Goal: Information Seeking & Learning: Learn about a topic

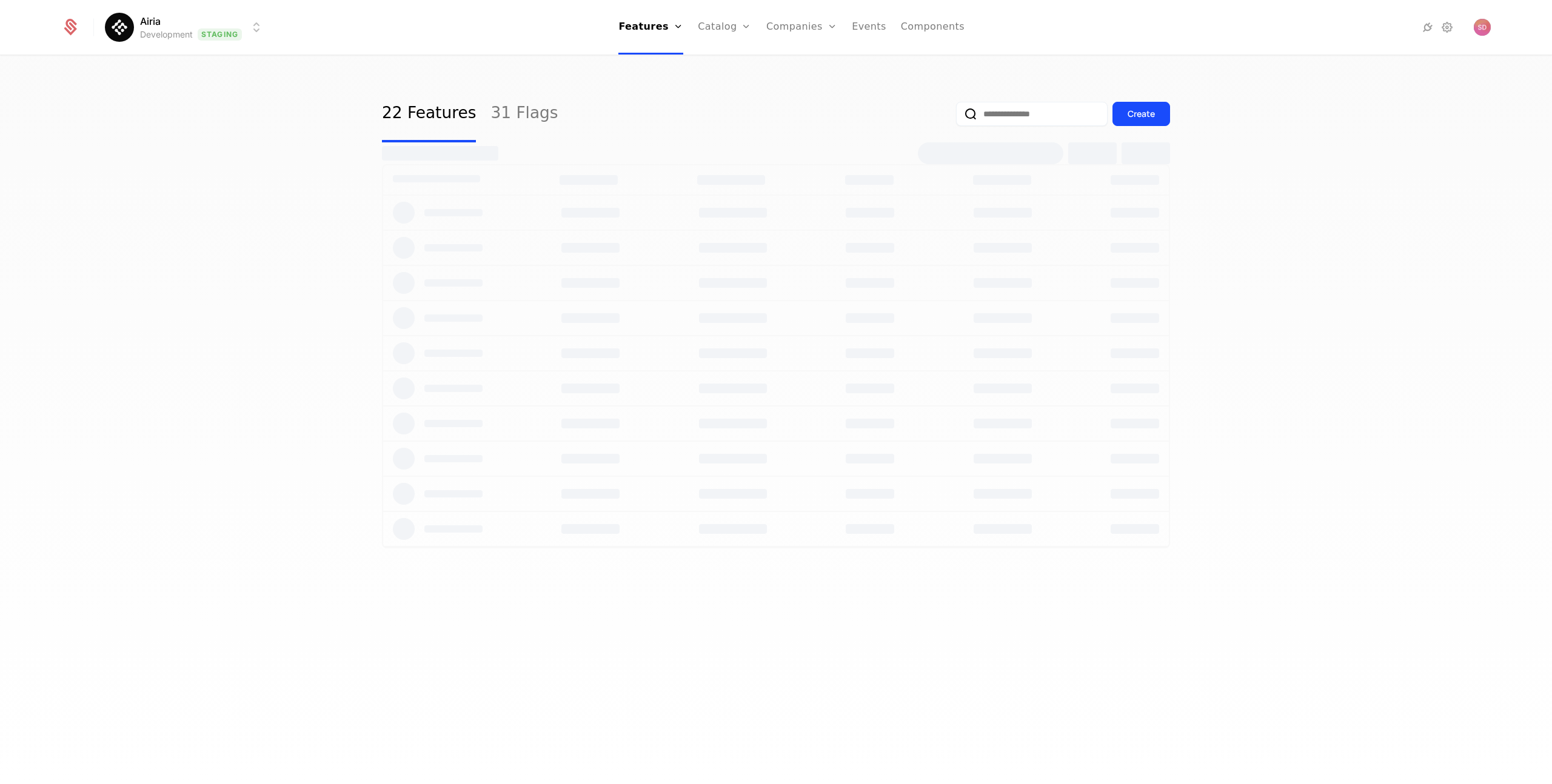
select select "***"
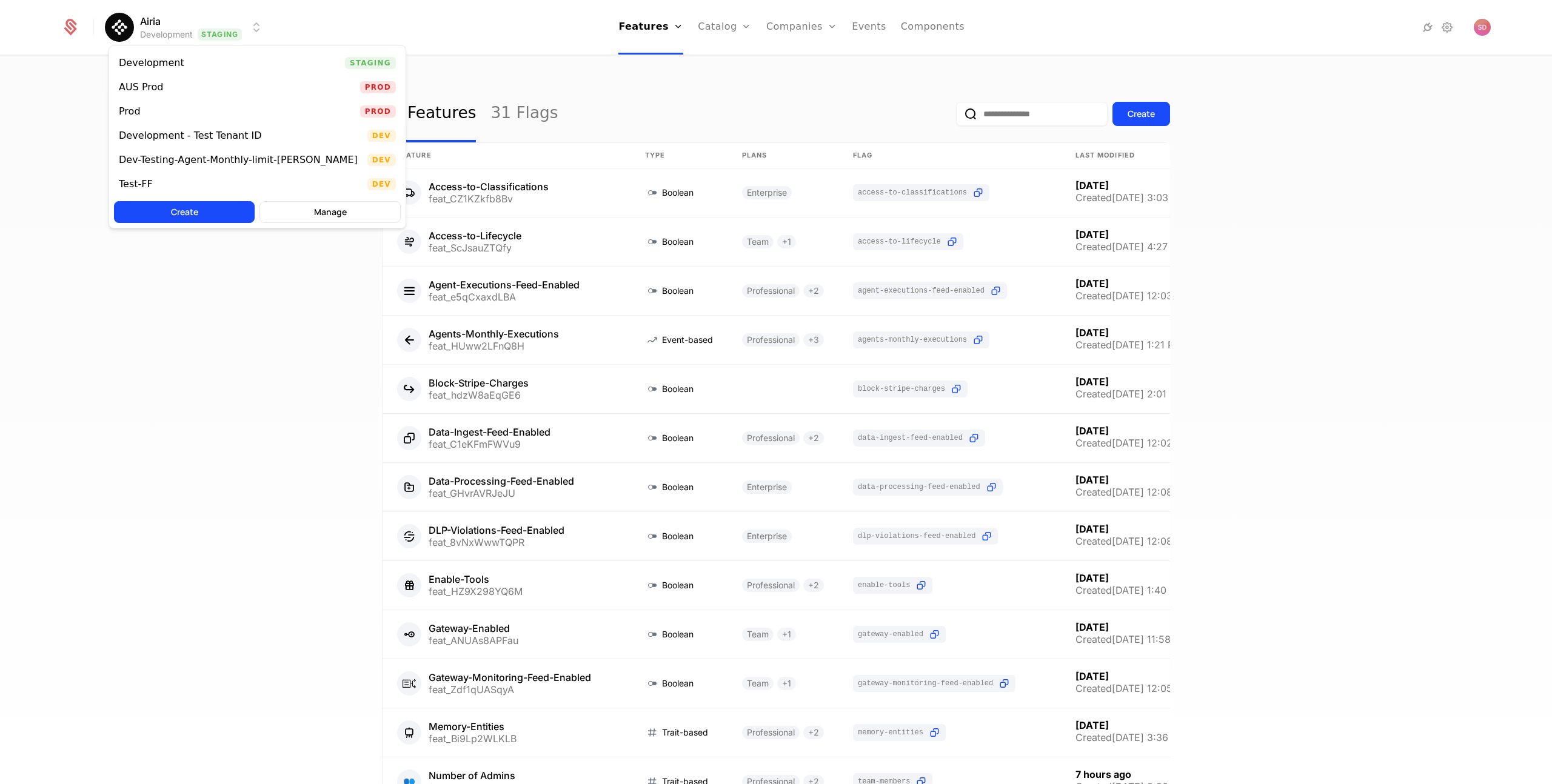
click at [182, 32] on html "Airia Development Staging Features Features Flags Catalog Plans Add Ons Credits…" at bounding box center [776, 392] width 1552 height 784
click at [170, 109] on div "Prod Prod" at bounding box center [257, 112] width 297 height 25
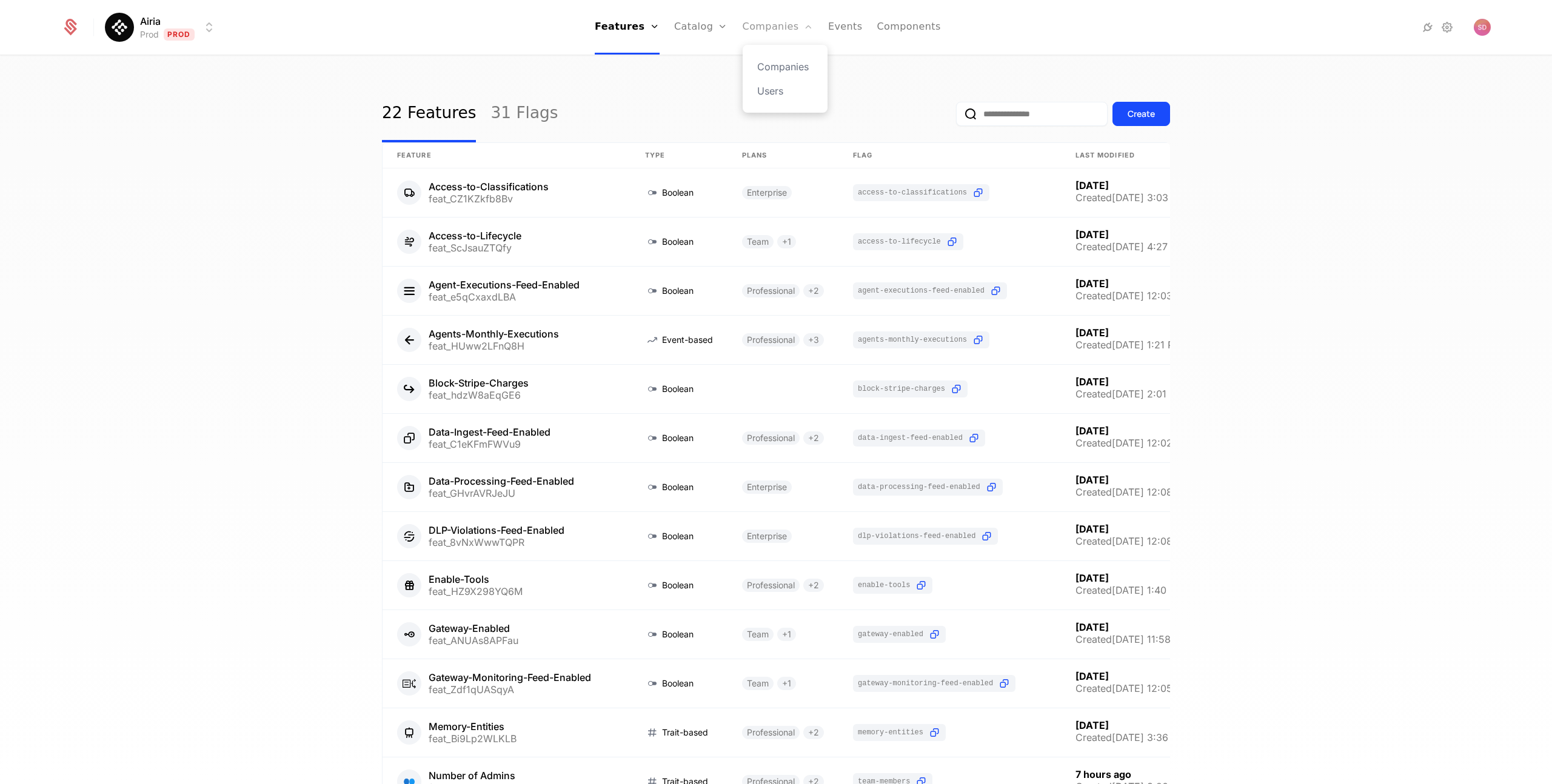
click at [774, 31] on link "Companies" at bounding box center [778, 27] width 71 height 55
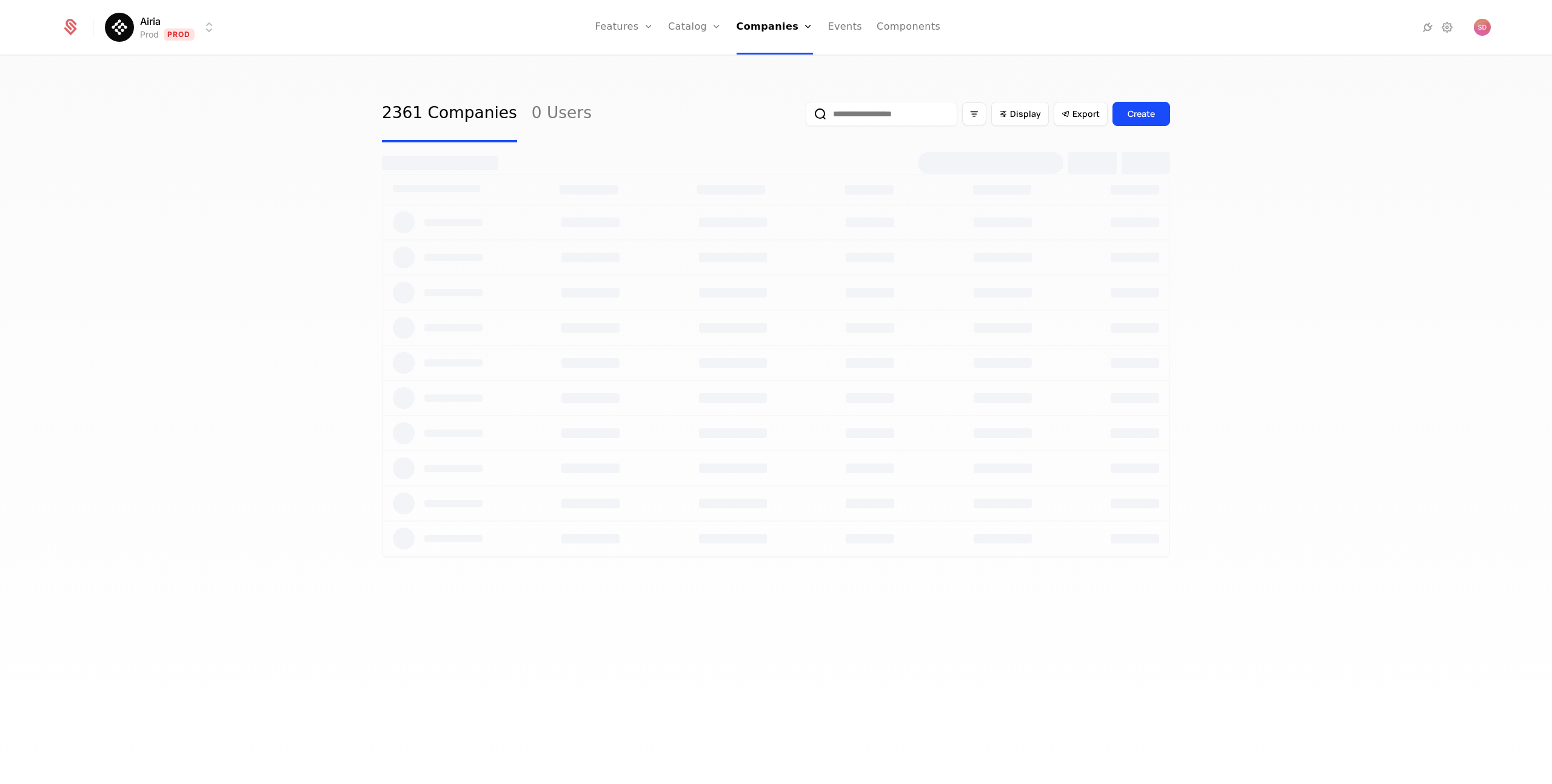
select select "***"
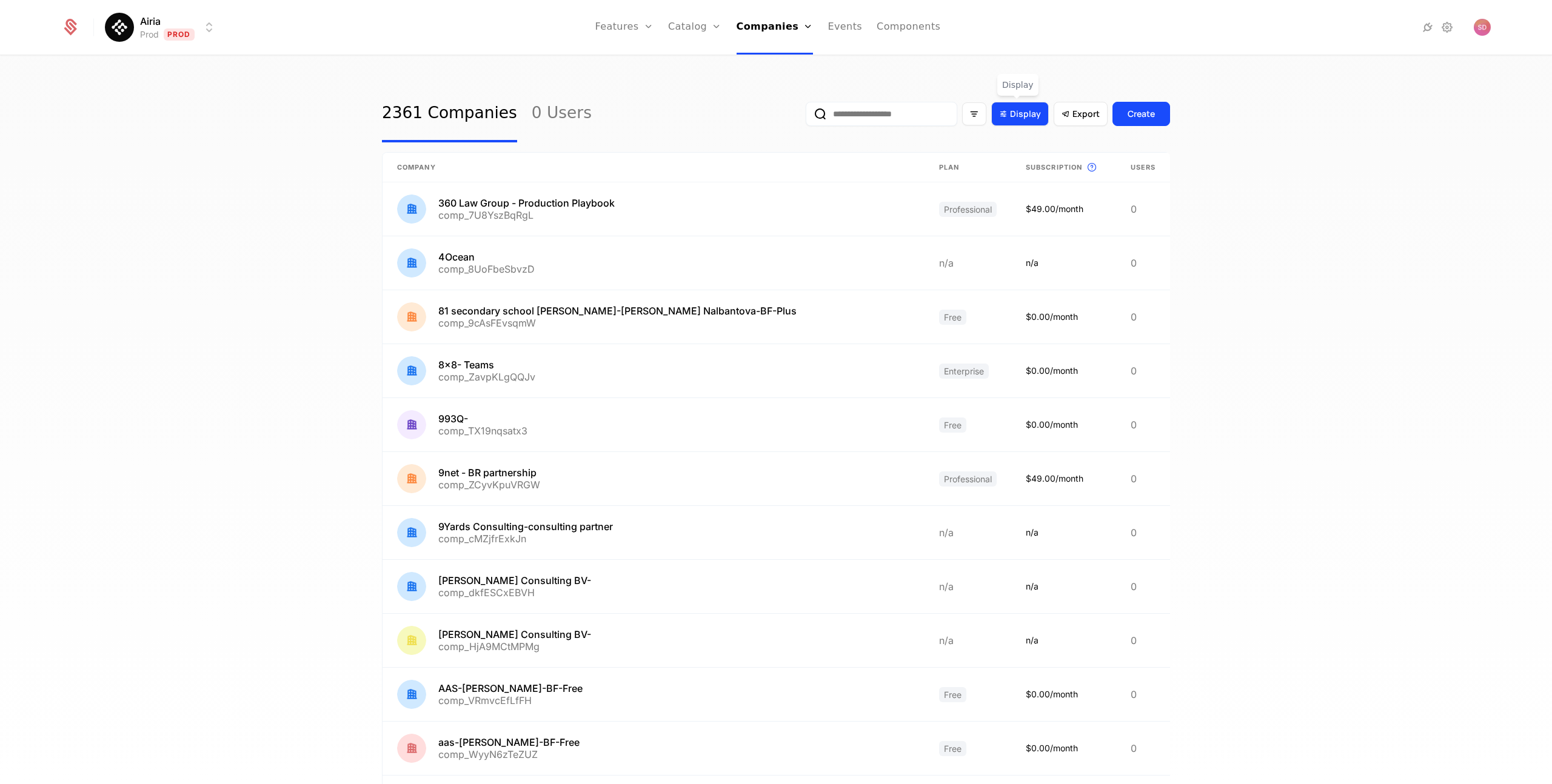
click at [1007, 120] on div "Display" at bounding box center [1020, 114] width 57 height 25
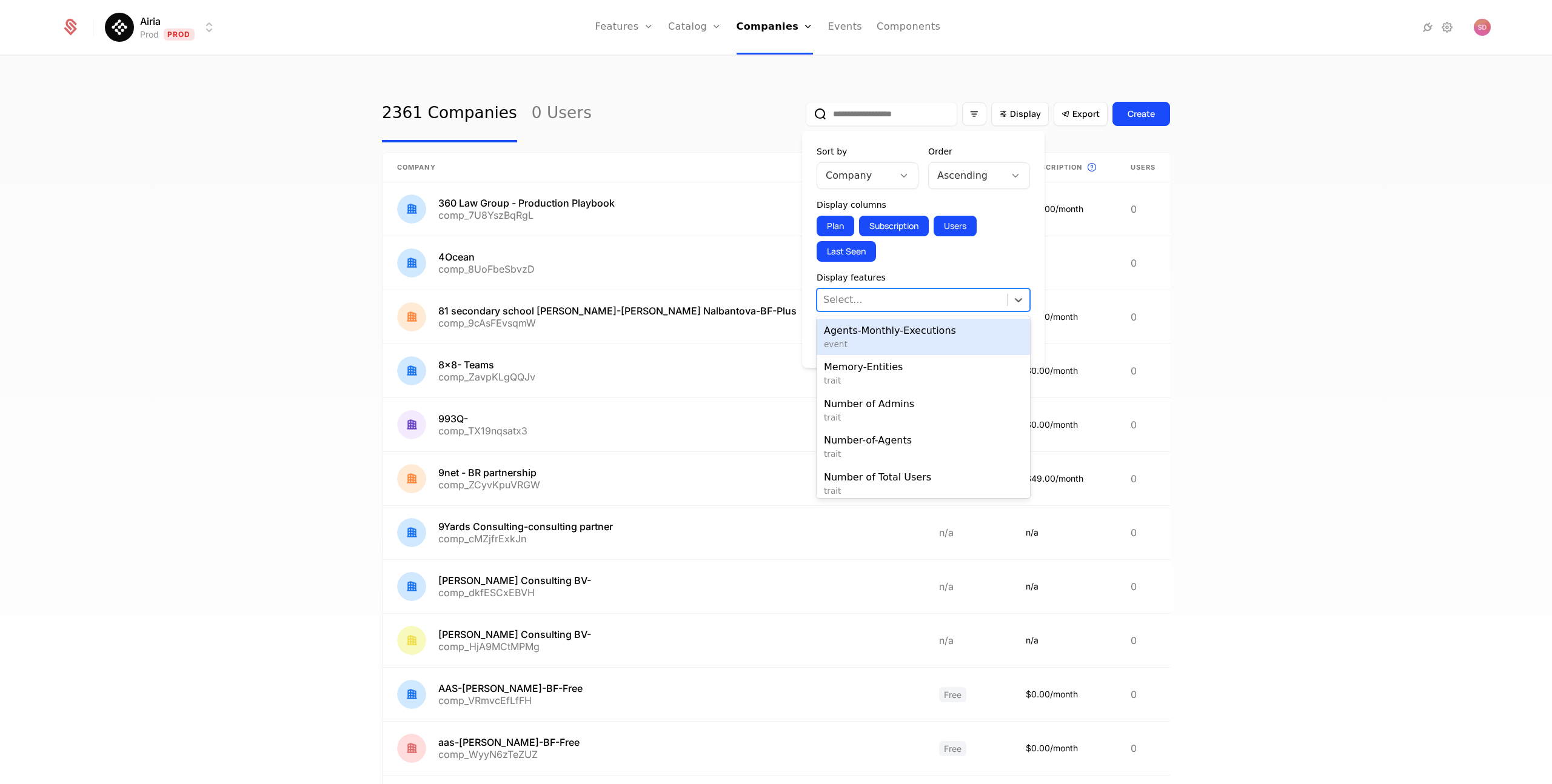
click at [897, 289] on div "Select..." at bounding box center [913, 300] width 190 height 22
click at [895, 339] on span "event" at bounding box center [923, 344] width 199 height 12
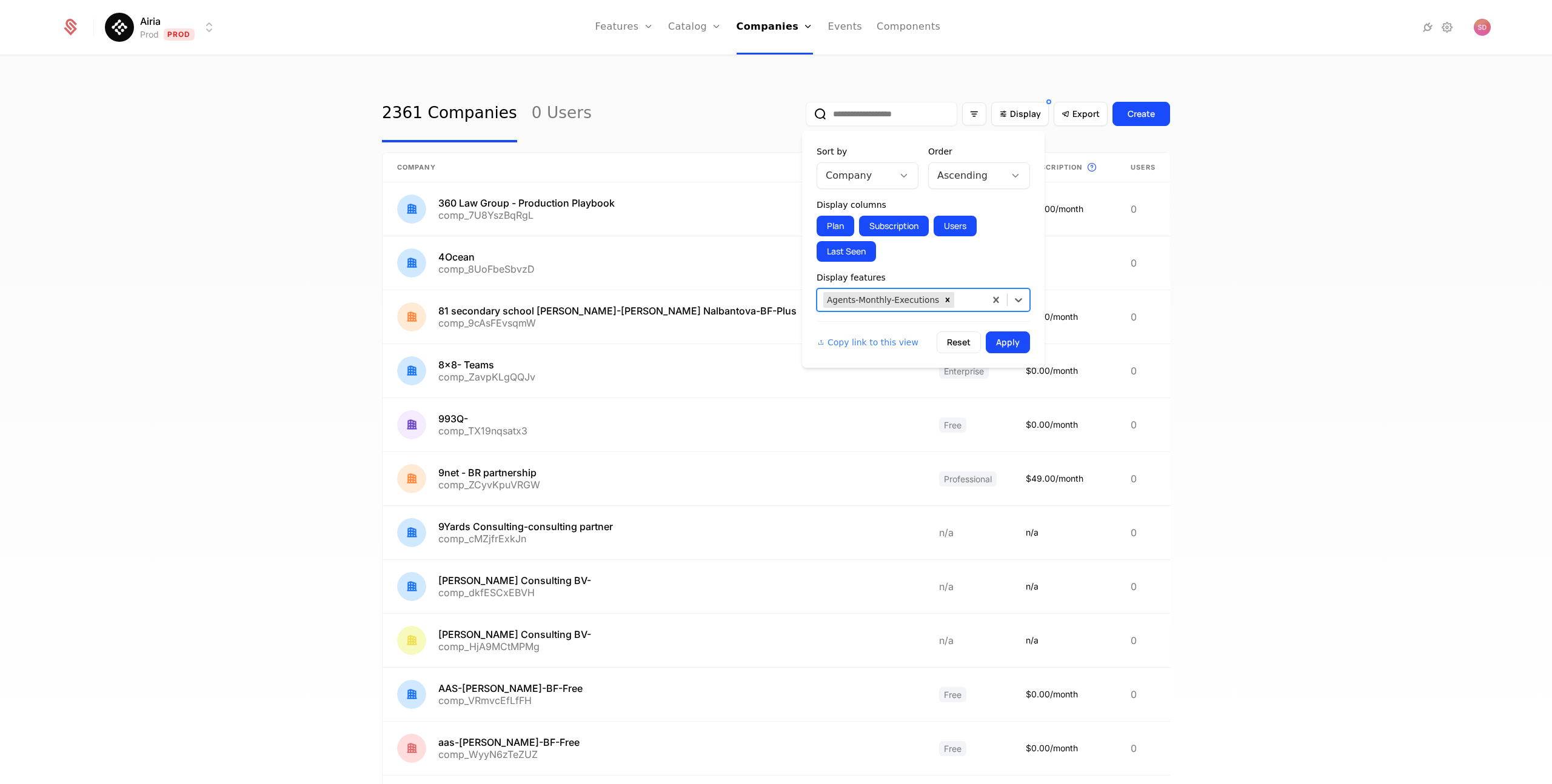
click at [908, 177] on icon at bounding box center [904, 175] width 11 height 11
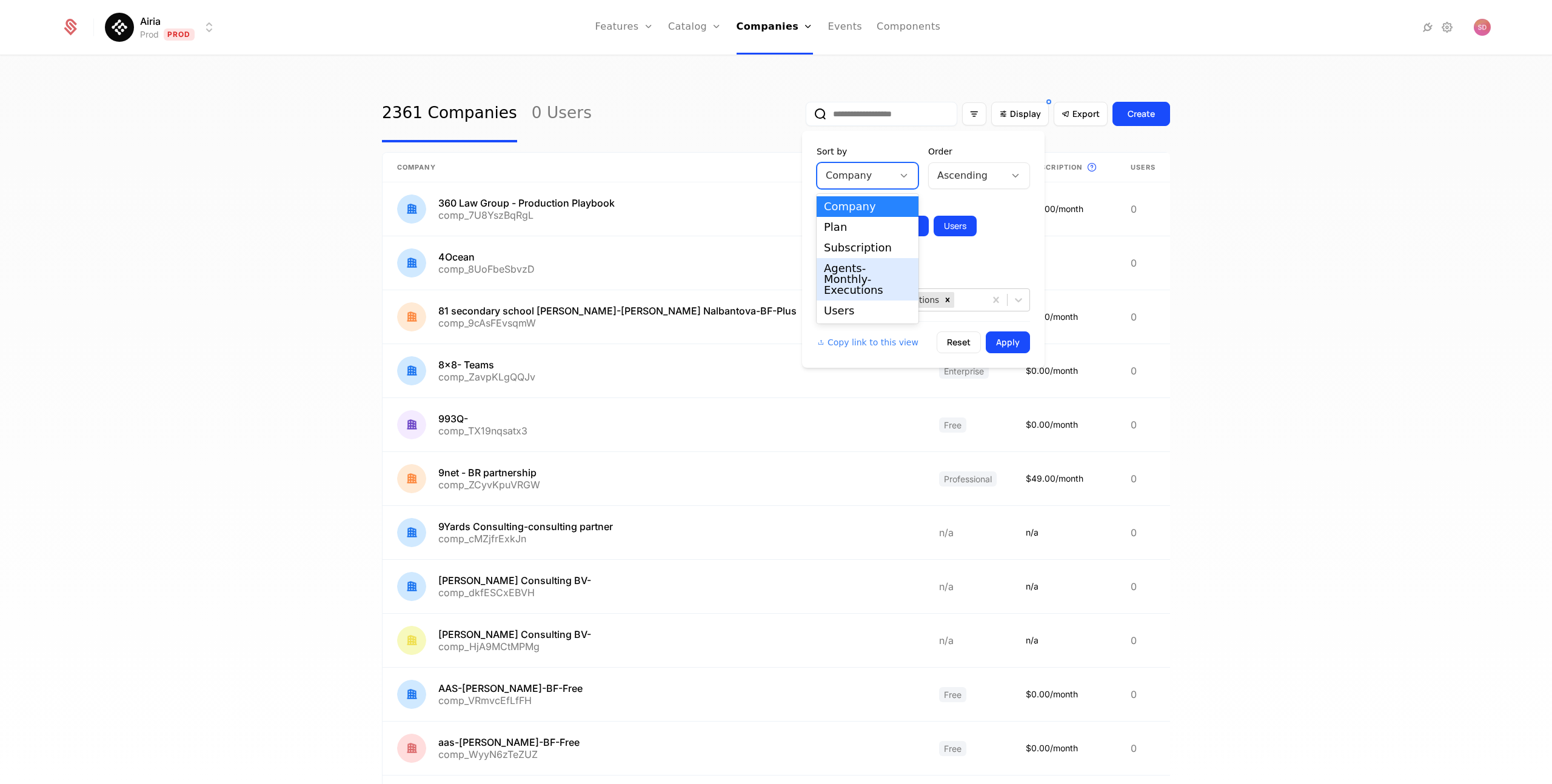
click at [857, 279] on div "Agents-Monthly-Executions" at bounding box center [868, 280] width 87 height 33
click at [1001, 182] on div "Ascending" at bounding box center [967, 176] width 76 height 22
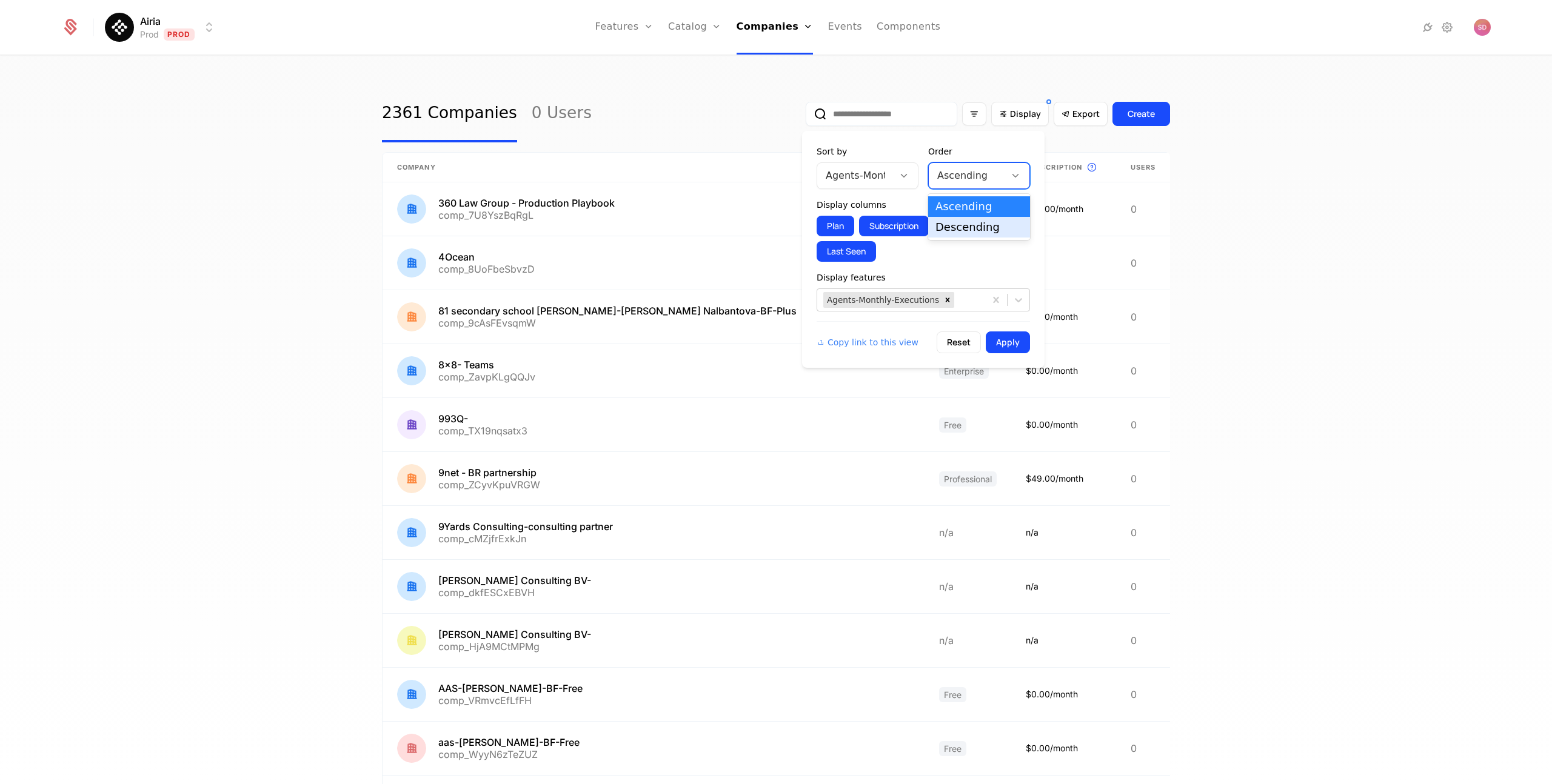
click at [960, 226] on div "Descending" at bounding box center [979, 226] width 87 height 11
click at [1003, 340] on button "Apply" at bounding box center [1008, 343] width 44 height 22
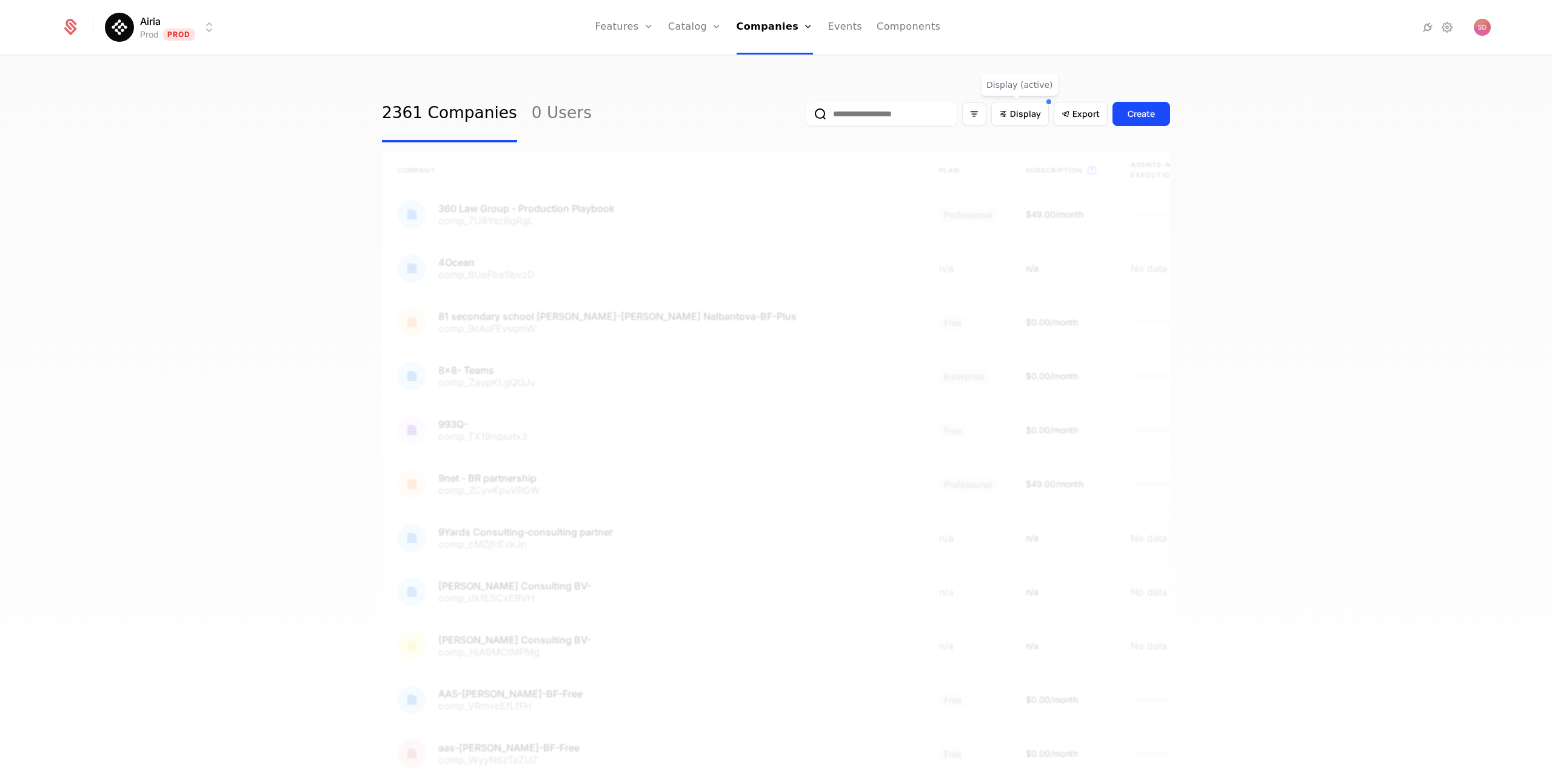
click at [137, 264] on div "2361 Companies 0 Users Display Export Create Company Plan Subscription This is …" at bounding box center [776, 423] width 1552 height 735
drag, startPoint x: 63, startPoint y: 294, endPoint x: 91, endPoint y: 280, distance: 31.3
click at [67, 293] on div "2361 Companies 0 Users Display Export Create Company Plan Subscription This is …" at bounding box center [776, 423] width 1552 height 735
click at [262, 214] on div "2361 Companies 0 Users Display Export Create Company Plan Subscription This is …" at bounding box center [776, 423] width 1552 height 735
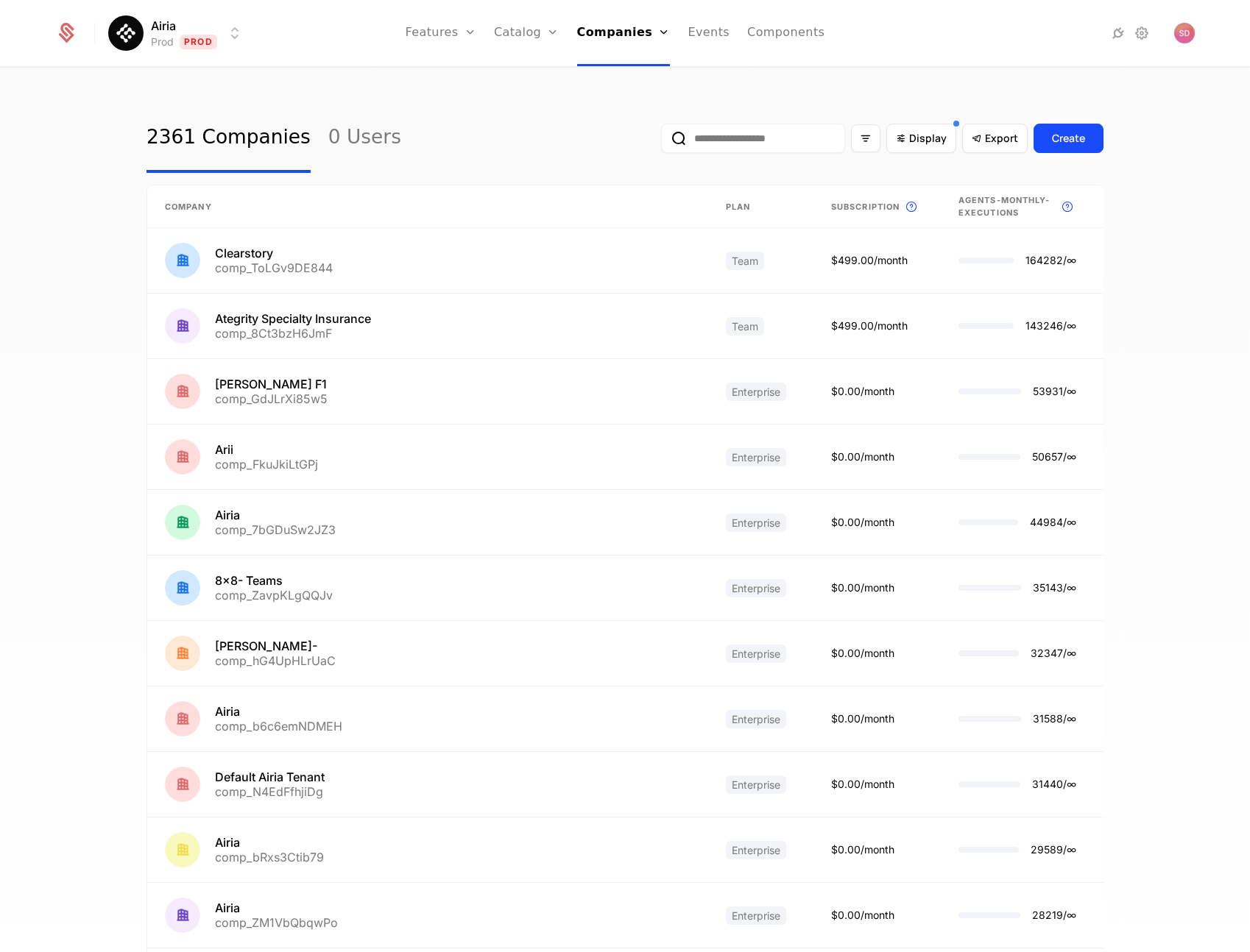
click at [75, 303] on div "2361 Companies 0 Users Display Export Create Company Plan Subscription This is …" at bounding box center [625, 514] width 1250 height 892
click at [36, 333] on div "2361 Companies 0 Users Display Export Create Company Plan Subscription This is …" at bounding box center [625, 514] width 1250 height 892
click at [1126, 240] on div "2361 Companies 0 Users Display Export Create Company Plan Subscription This is …" at bounding box center [625, 514] width 1250 height 892
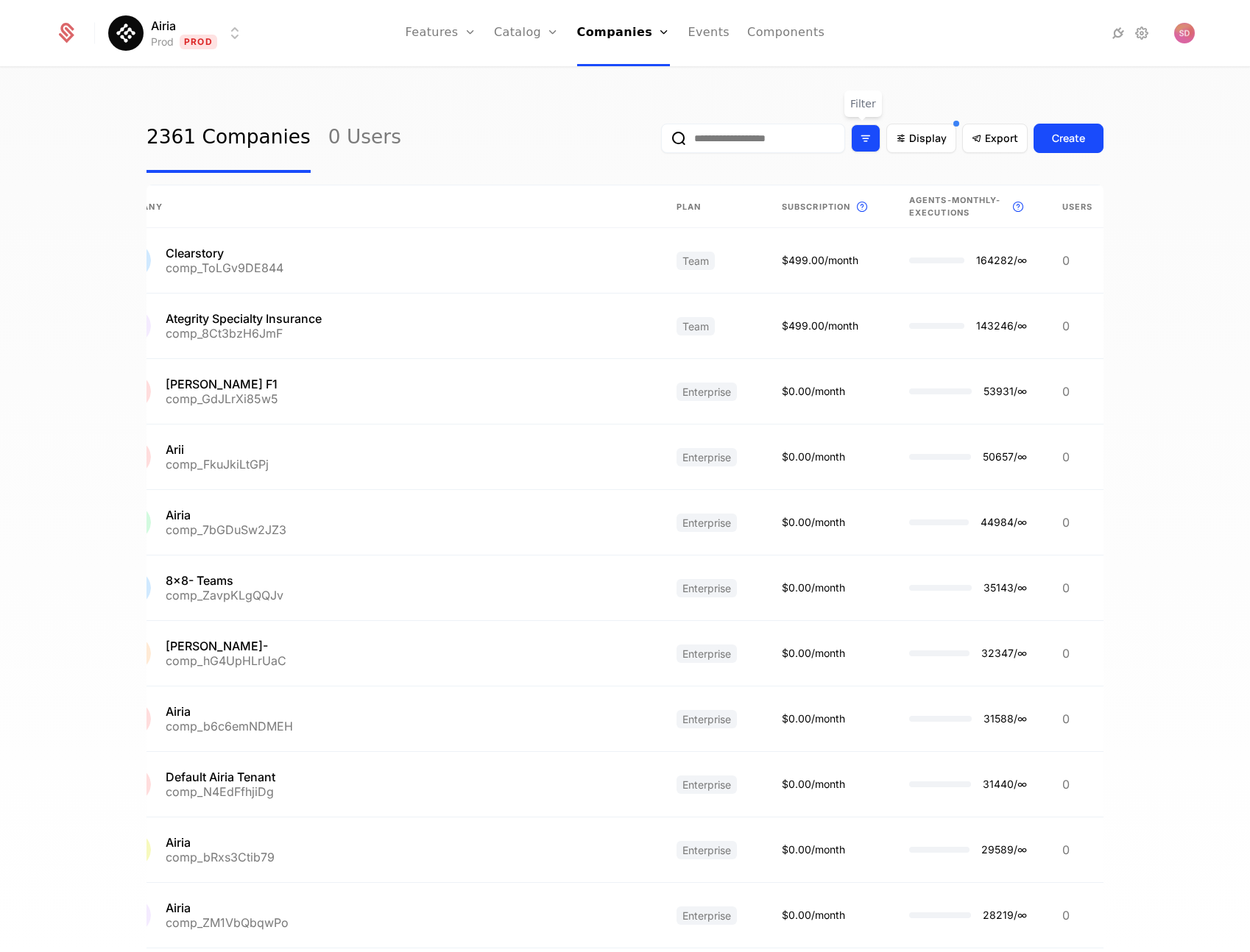
click at [870, 139] on div "Filter options" at bounding box center [866, 138] width 30 height 28
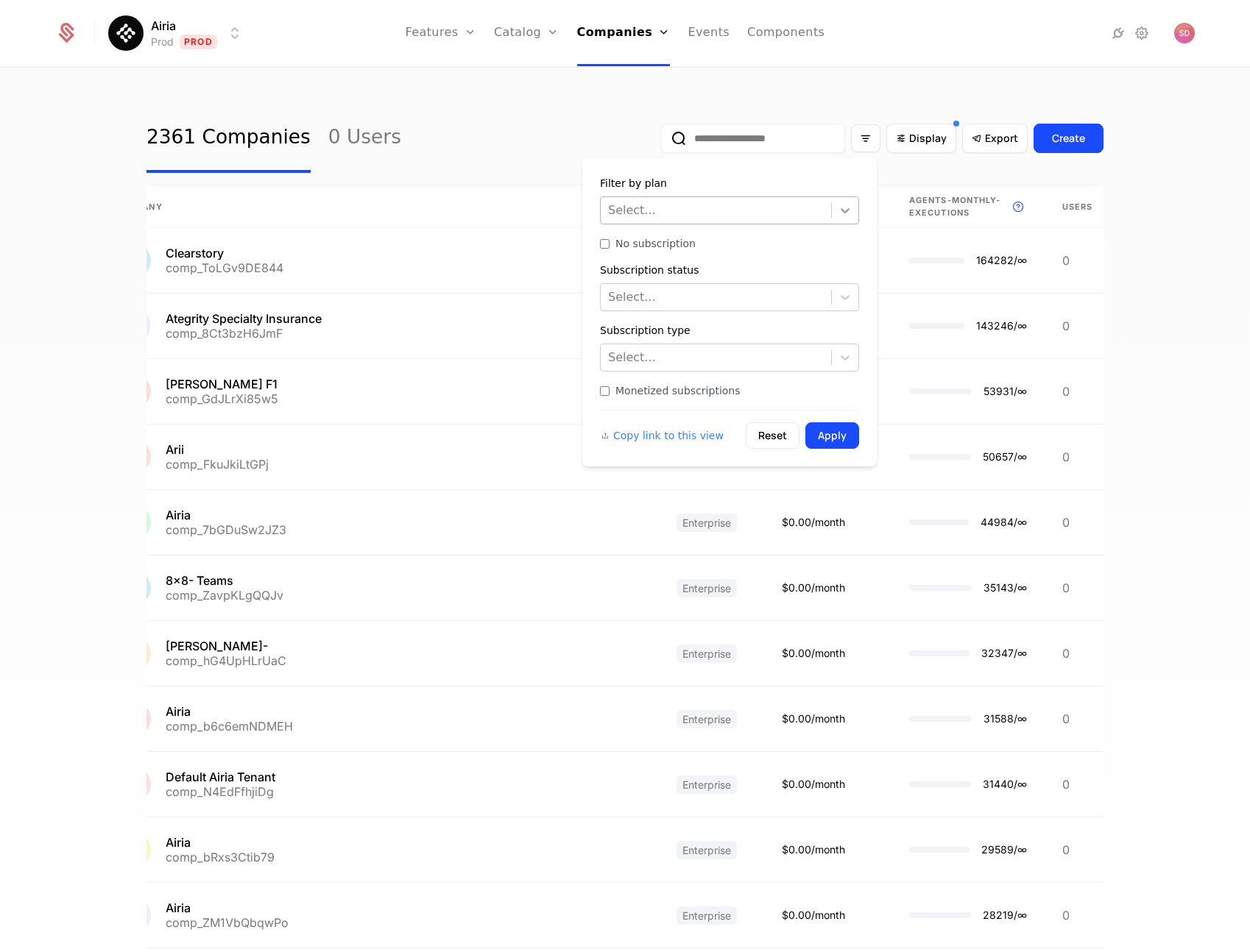
click at [849, 206] on icon at bounding box center [845, 210] width 15 height 15
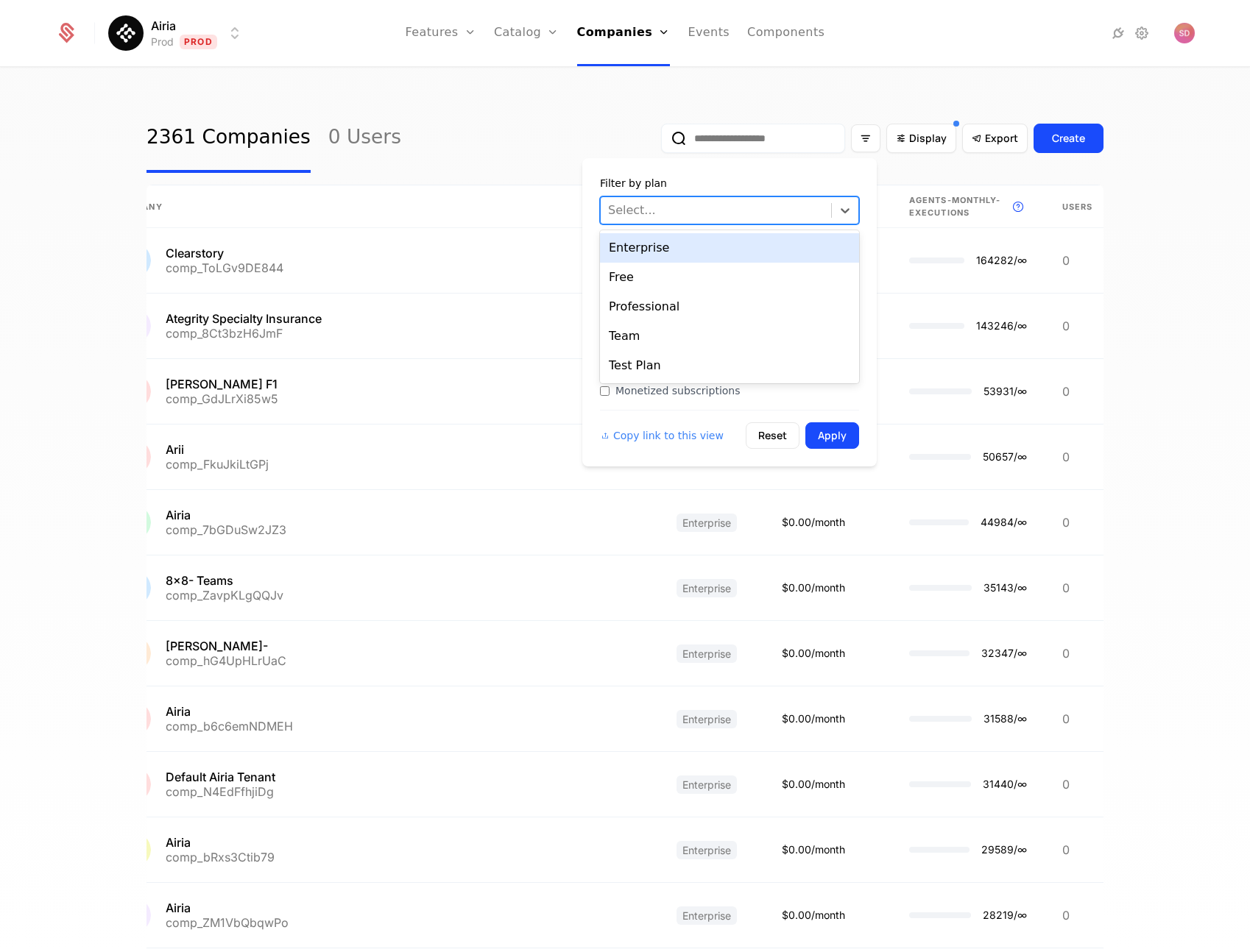
click at [742, 248] on div "Enterprise" at bounding box center [729, 248] width 259 height 30
click at [765, 361] on div at bounding box center [715, 357] width 215 height 21
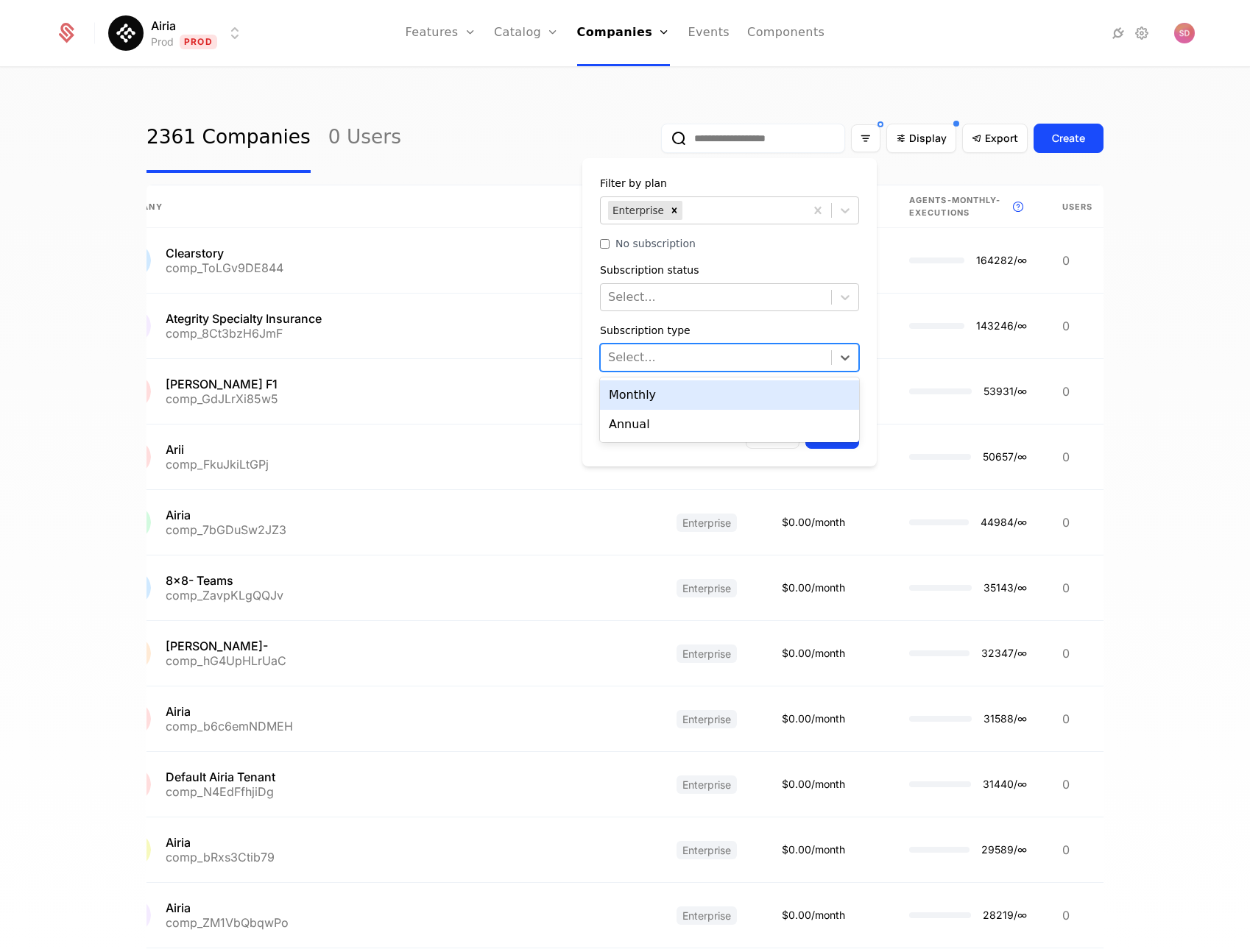
click at [783, 356] on div at bounding box center [715, 357] width 215 height 21
click at [823, 434] on button "Apply" at bounding box center [832, 436] width 54 height 27
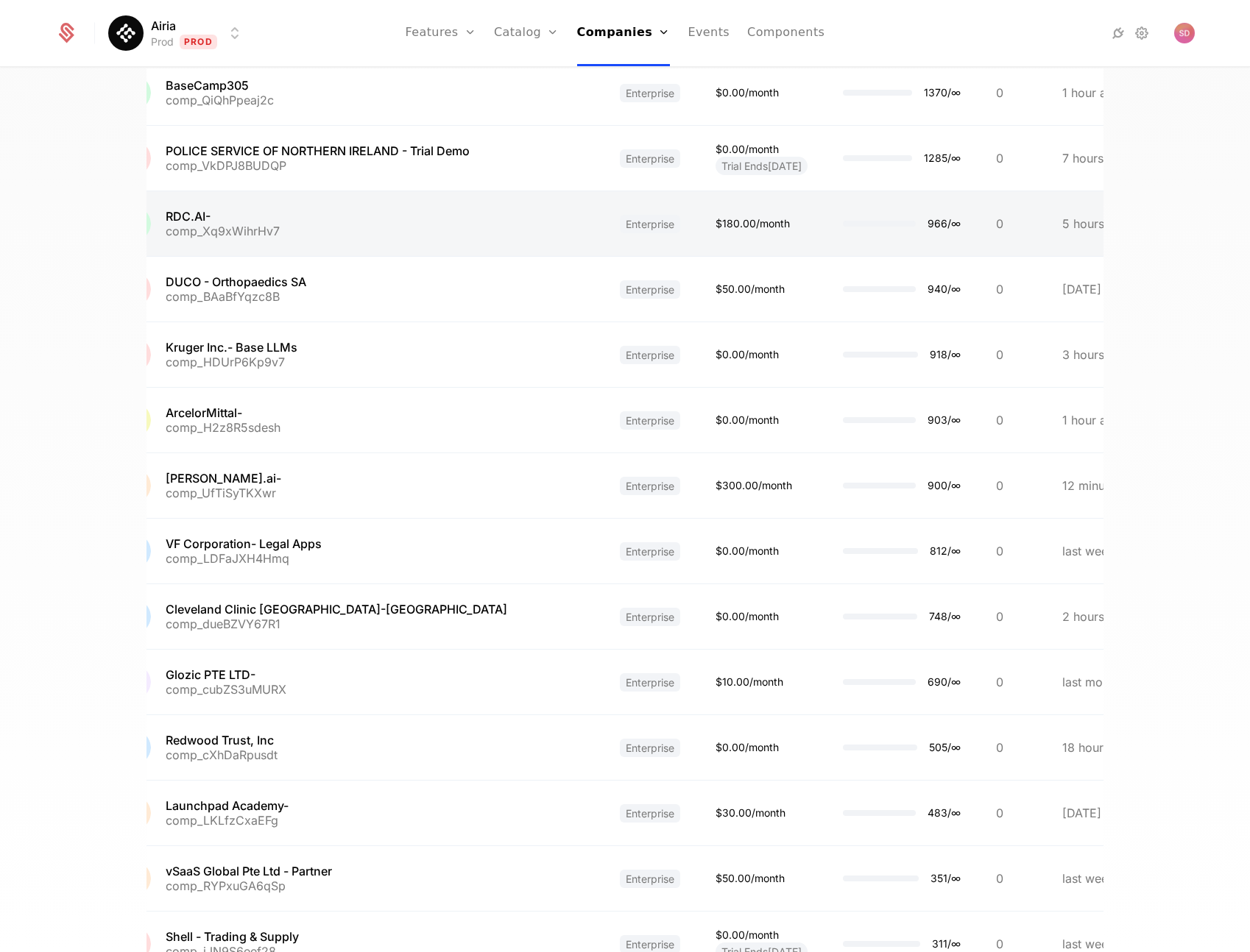
scroll to position [1715, 0]
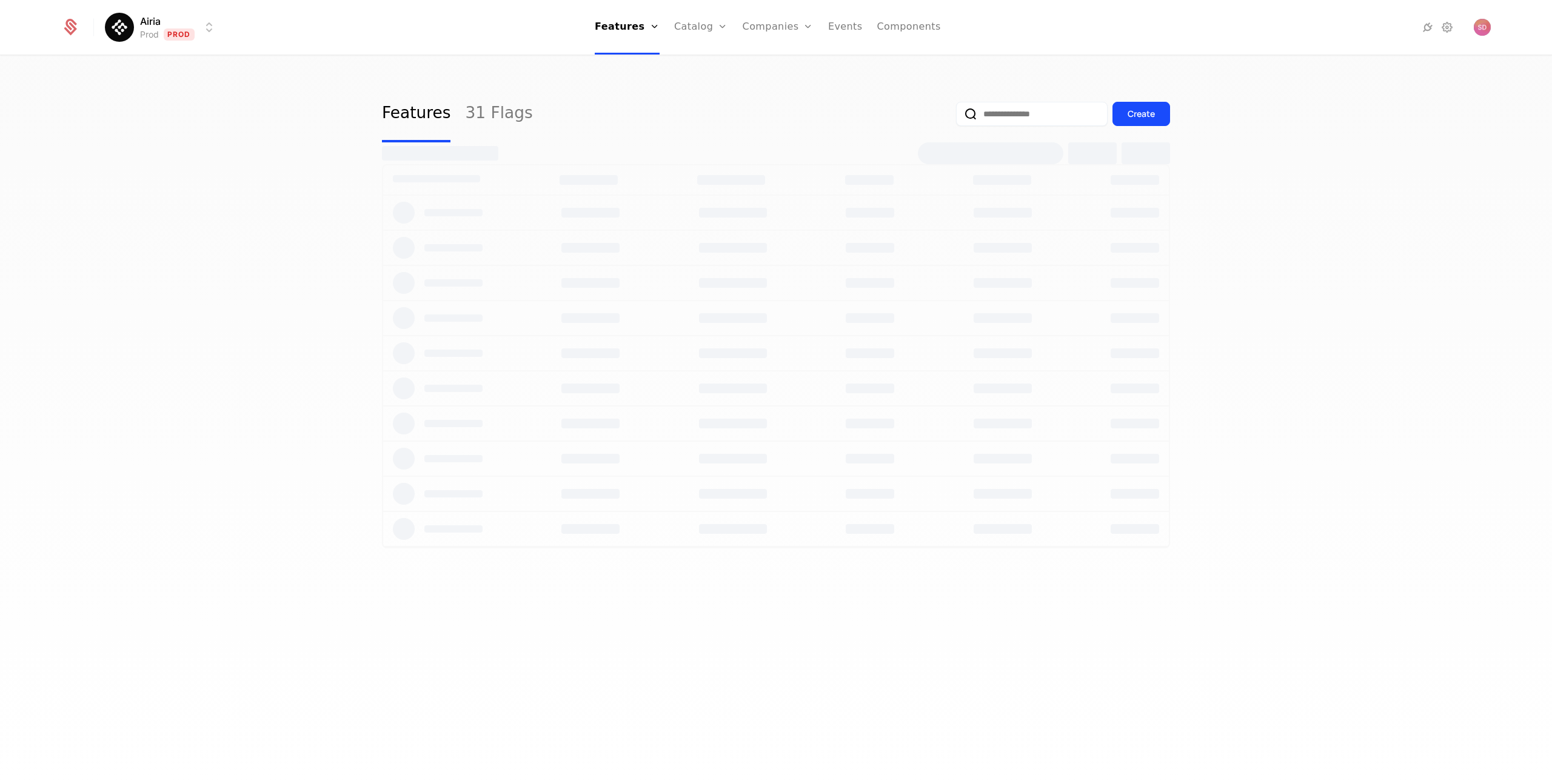
select select "***"
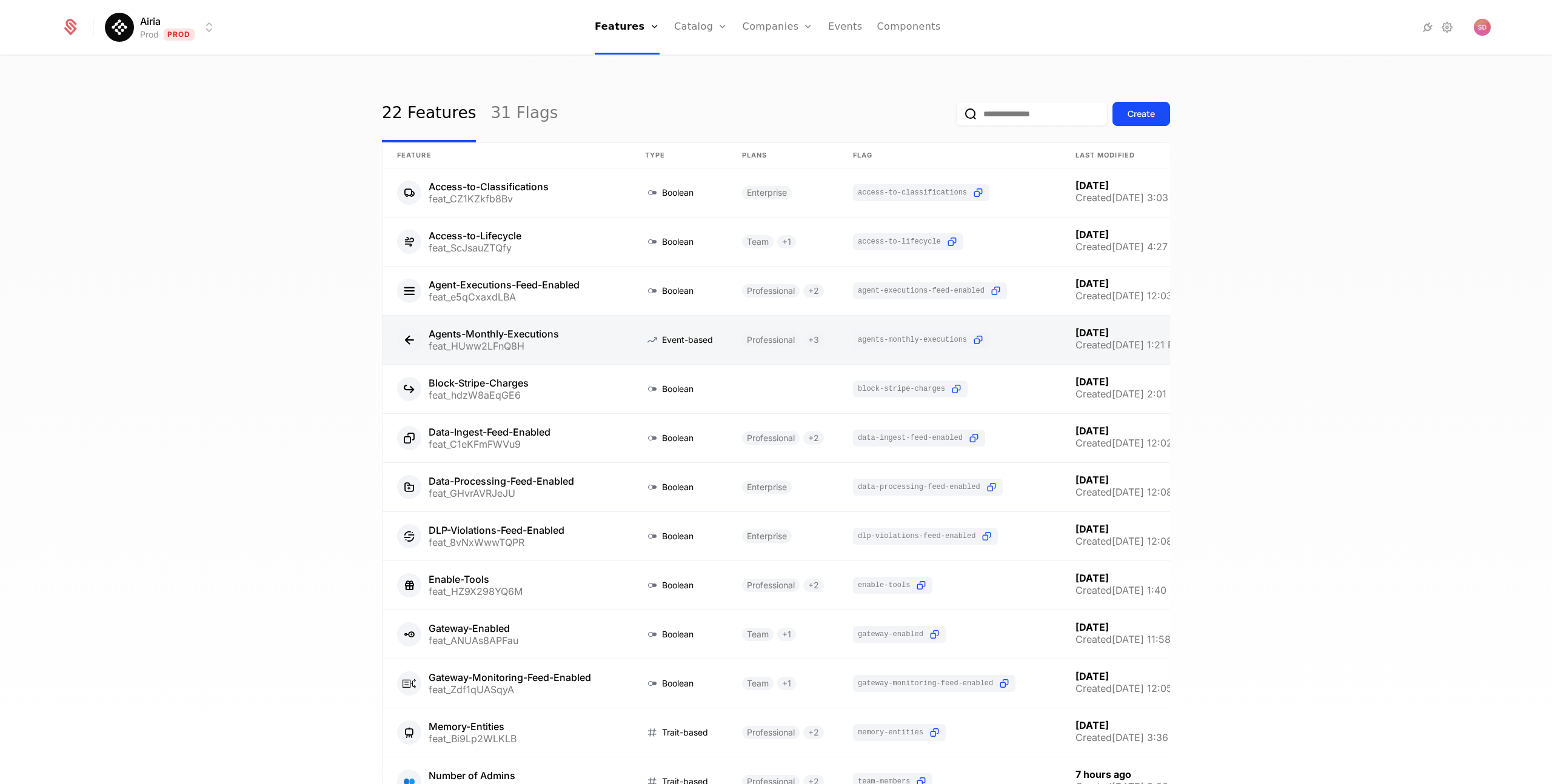
click at [538, 334] on link at bounding box center [506, 339] width 248 height 48
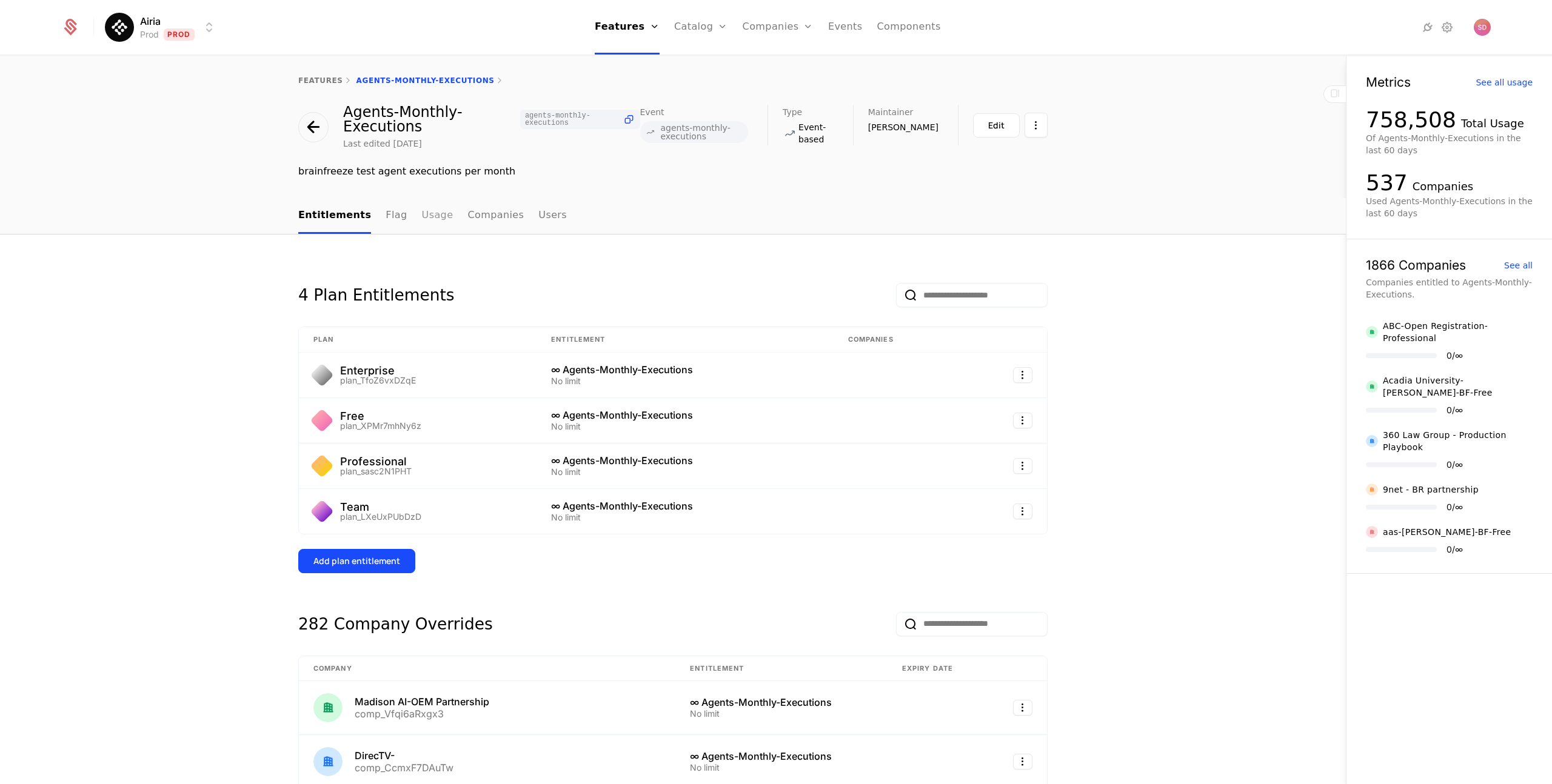
click at [423, 218] on link "Usage" at bounding box center [437, 216] width 32 height 36
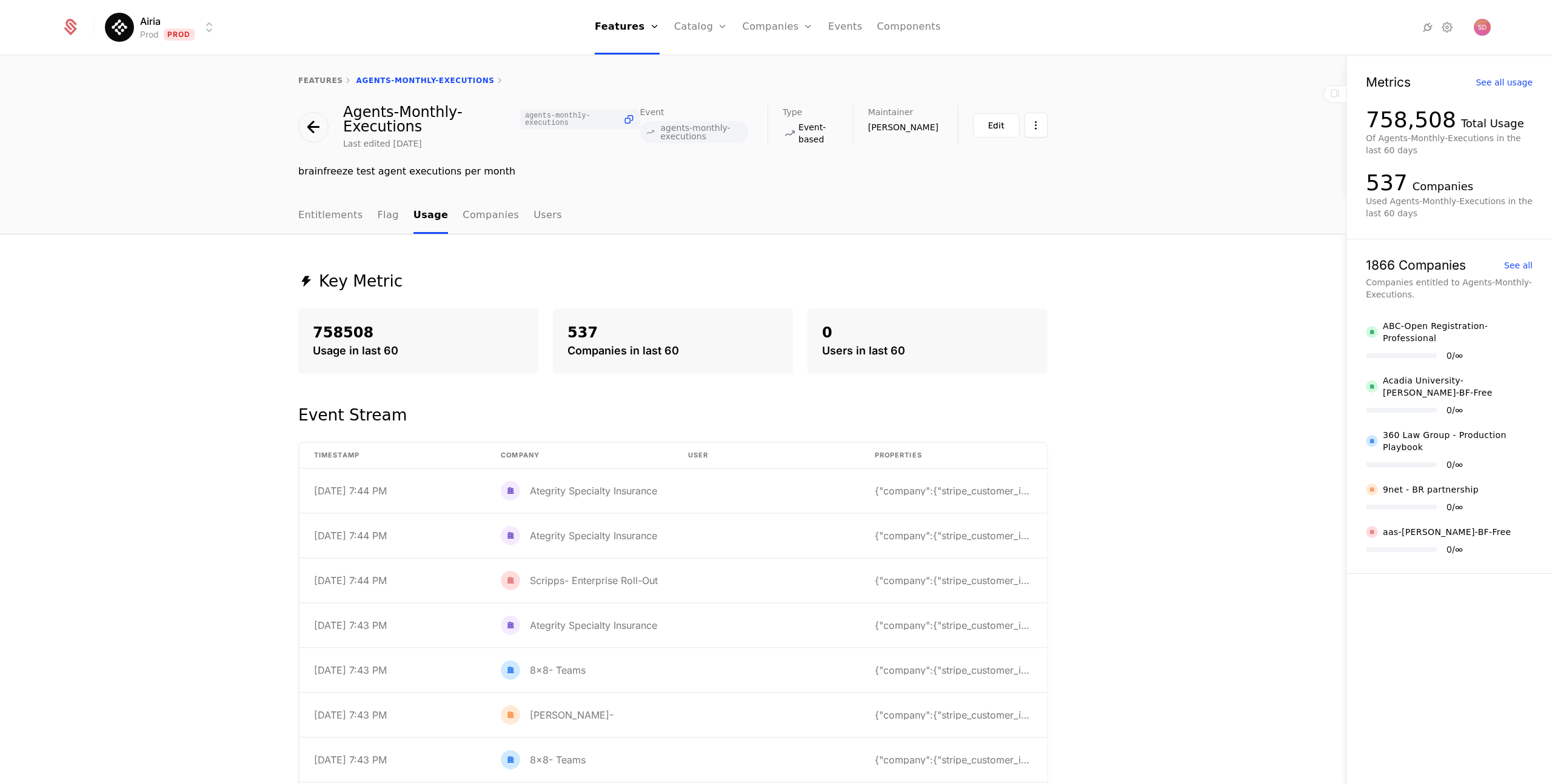
click at [58, 331] on div "Key Metric 758508 Usage in last 60 537 Companies in last 60 0 Users in last 60 …" at bounding box center [673, 549] width 1346 height 630
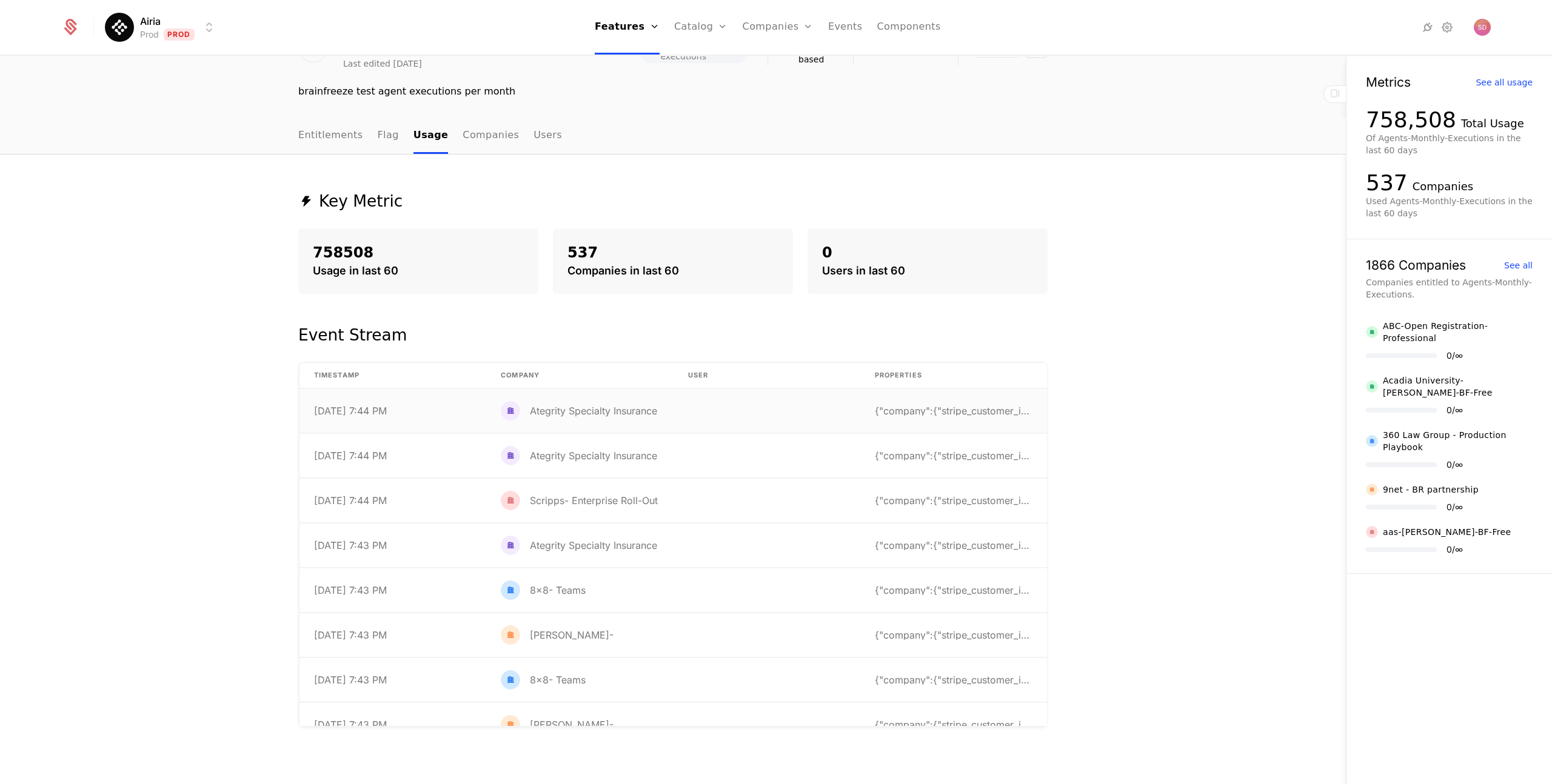
scroll to position [78, 0]
click at [486, 139] on link "Companies" at bounding box center [491, 137] width 56 height 36
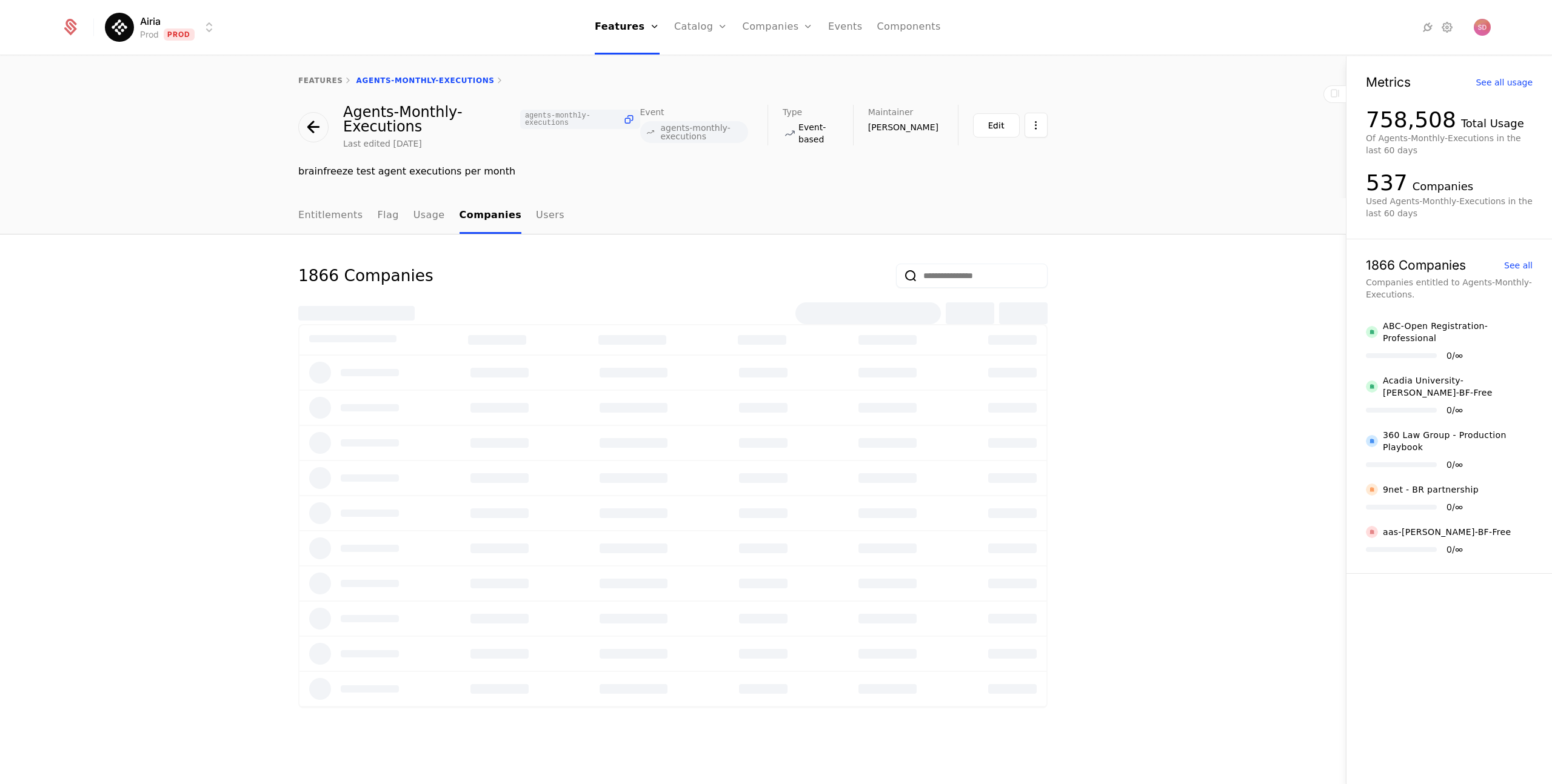
select select "***"
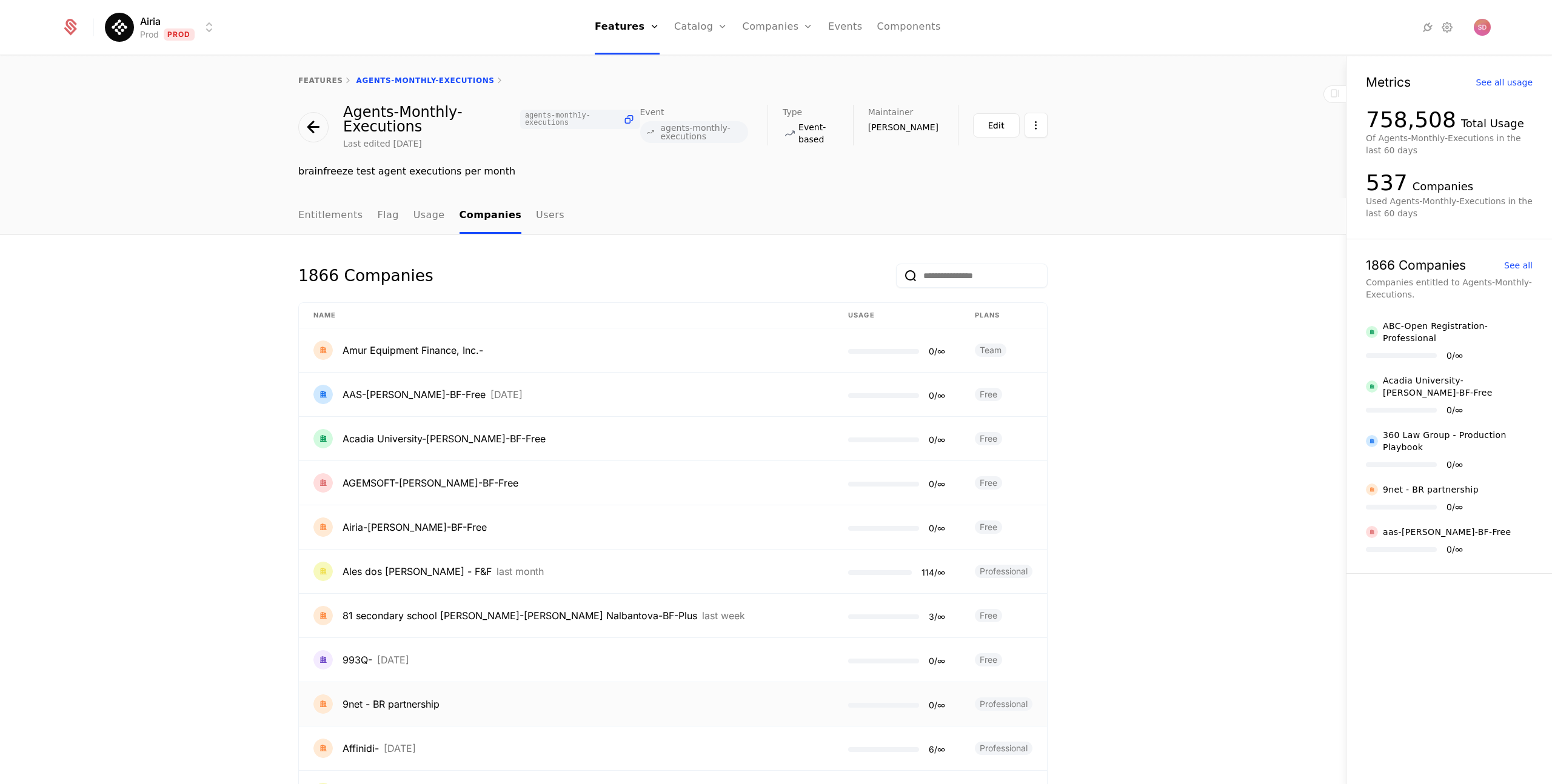
scroll to position [560, 0]
